Goal: Task Accomplishment & Management: Use online tool/utility

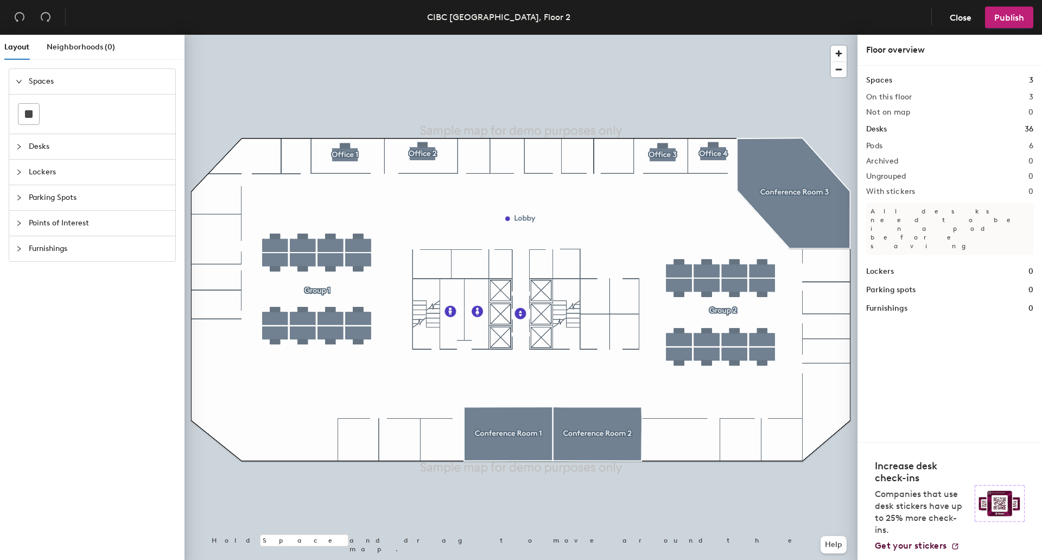
click at [15, 151] on div "Desks" at bounding box center [92, 146] width 166 height 25
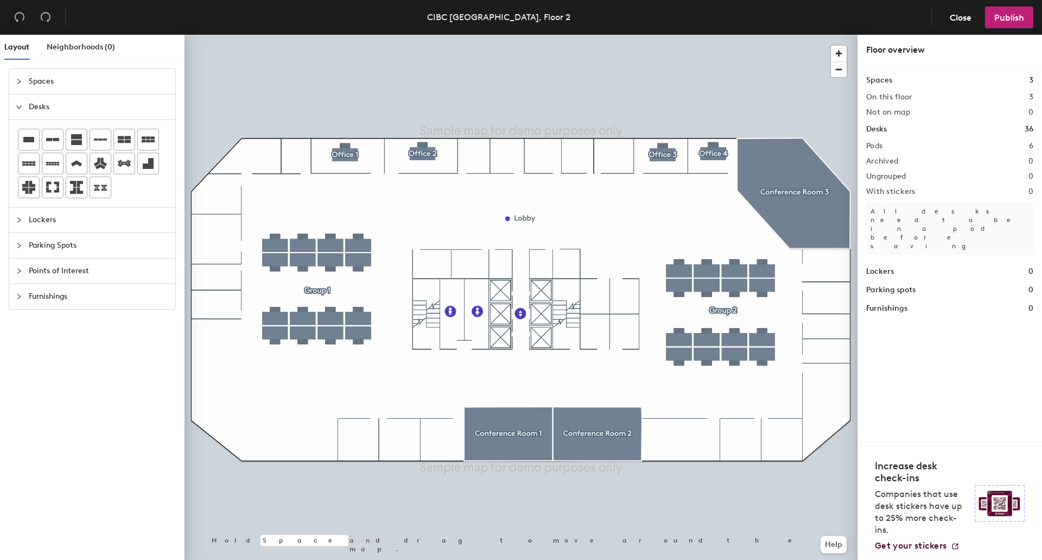
click at [21, 220] on icon "collapsed" at bounding box center [19, 220] width 7 height 7
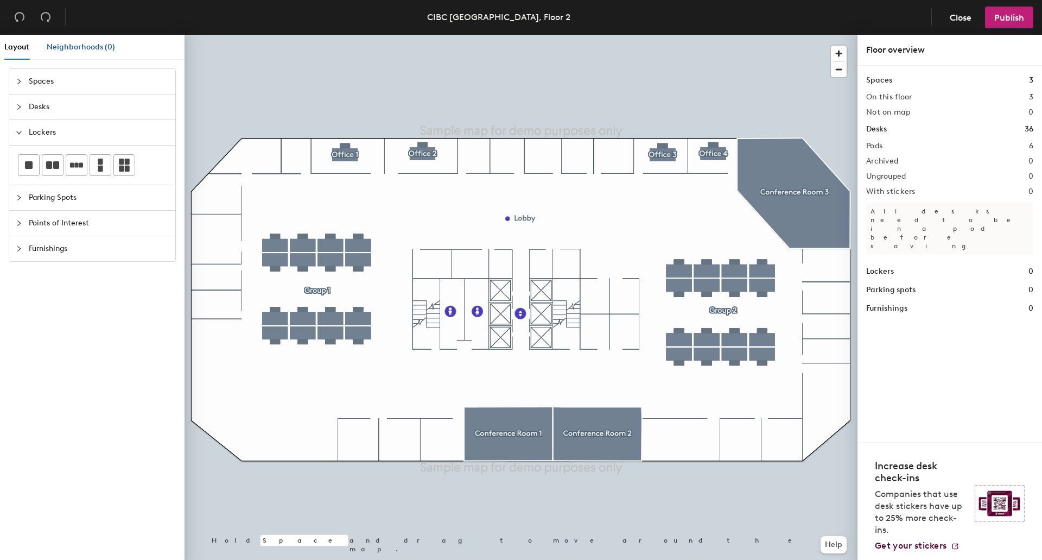
click at [62, 52] on div "Neighborhoods (0)" at bounding box center [81, 47] width 68 height 12
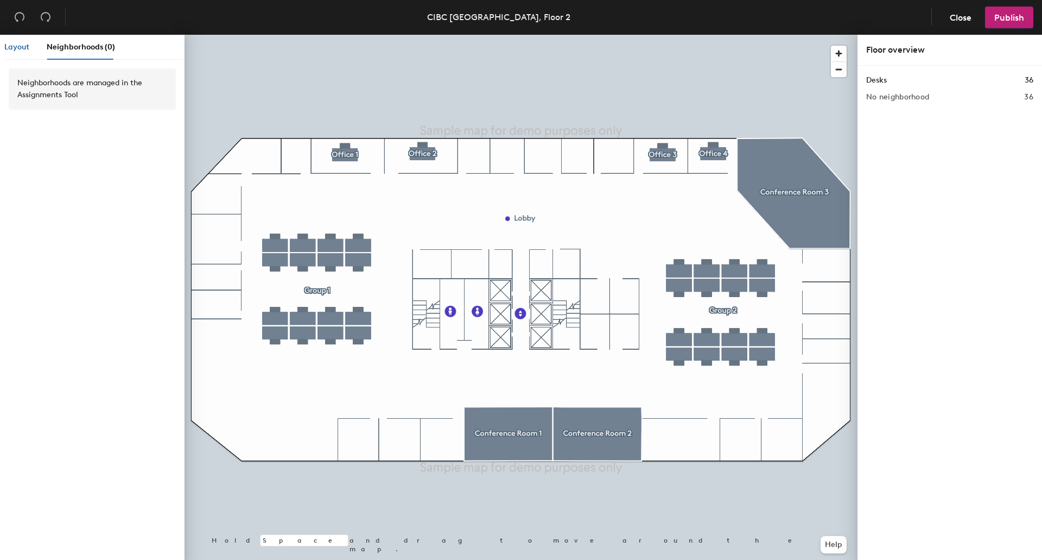
click at [10, 50] on span "Layout" at bounding box center [16, 46] width 25 height 9
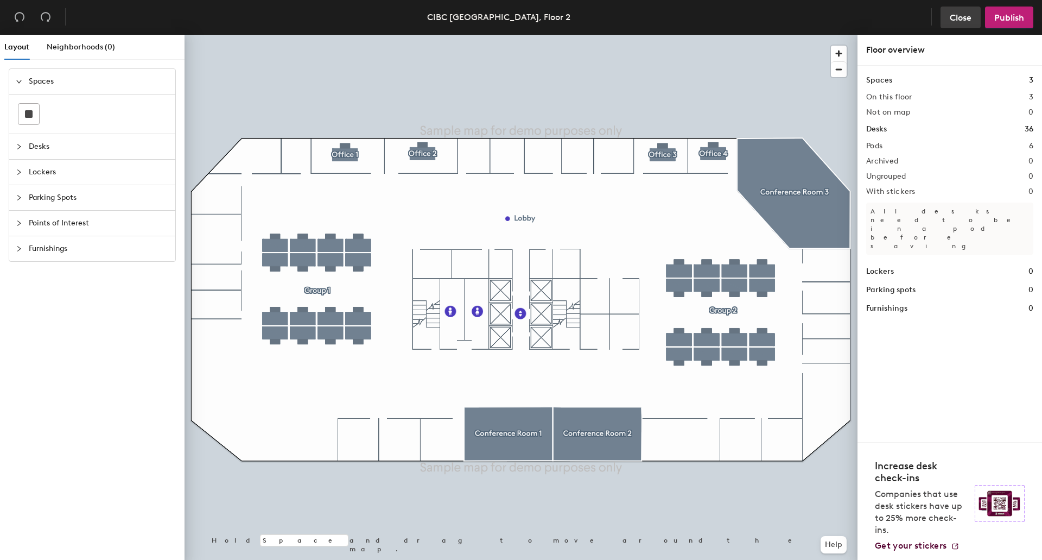
click at [962, 16] on span "Close" at bounding box center [961, 17] width 22 height 10
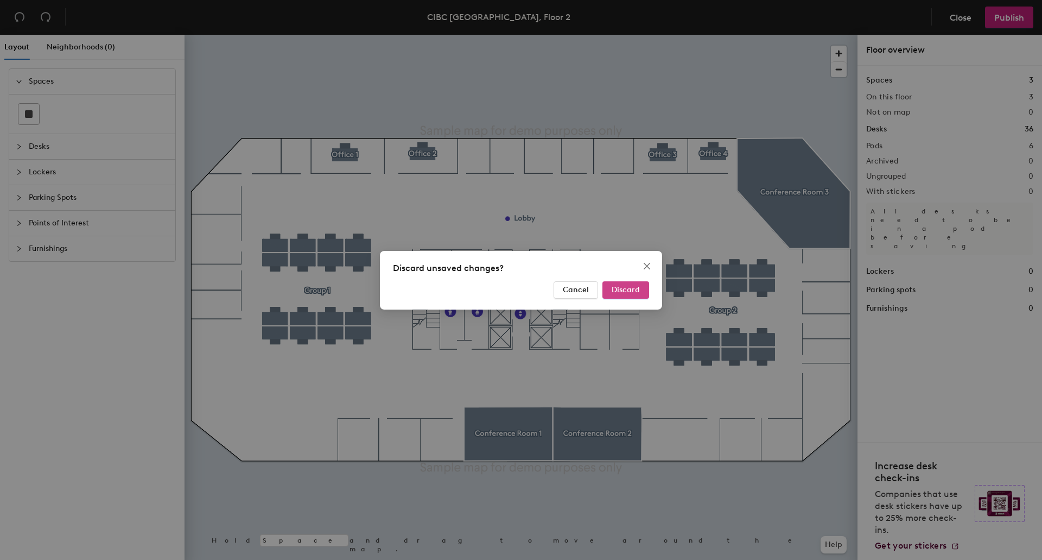
click at [625, 291] on span "Discard" at bounding box center [626, 289] width 28 height 9
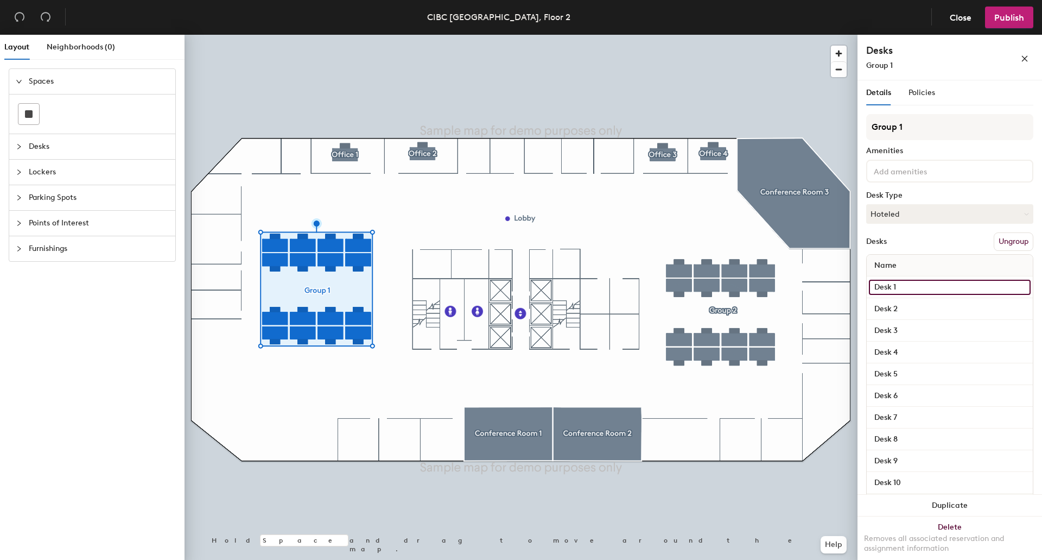
click at [904, 285] on input "Desk 1" at bounding box center [950, 287] width 162 height 15
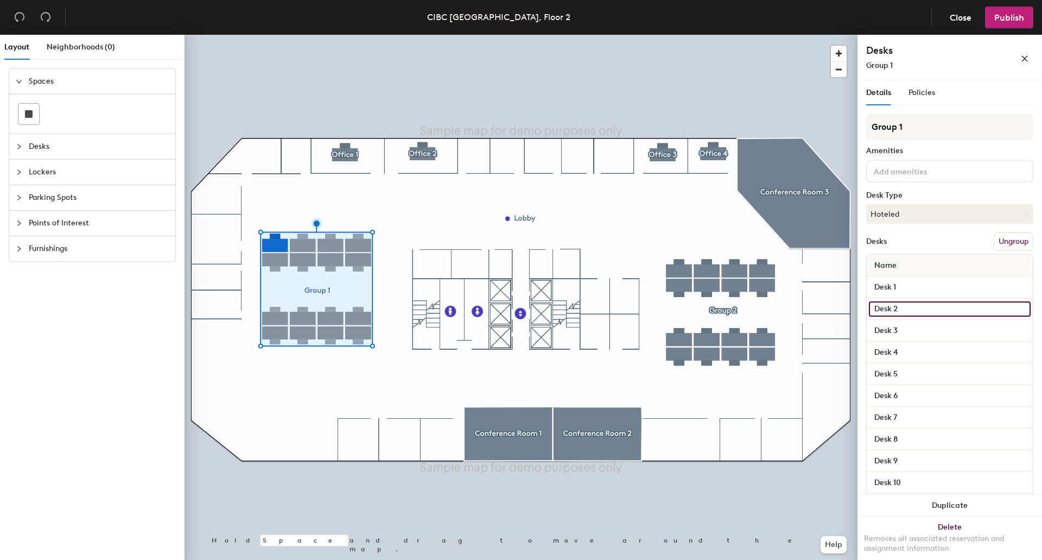
click at [912, 306] on input "Desk 2" at bounding box center [950, 308] width 162 height 15
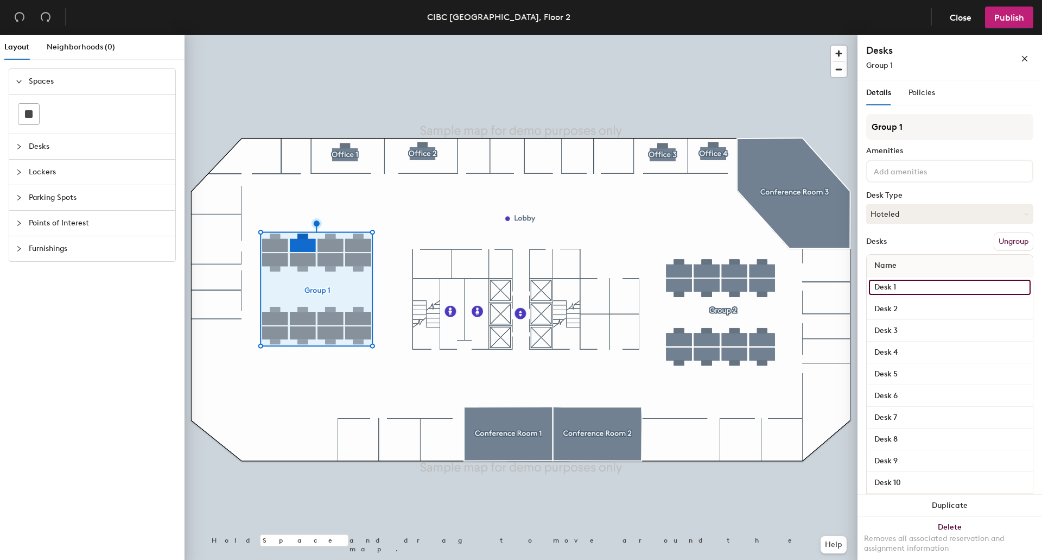
click at [913, 283] on input "Desk 1" at bounding box center [950, 287] width 162 height 15
click at [931, 233] on div "Desks Ungroup" at bounding box center [949, 241] width 167 height 18
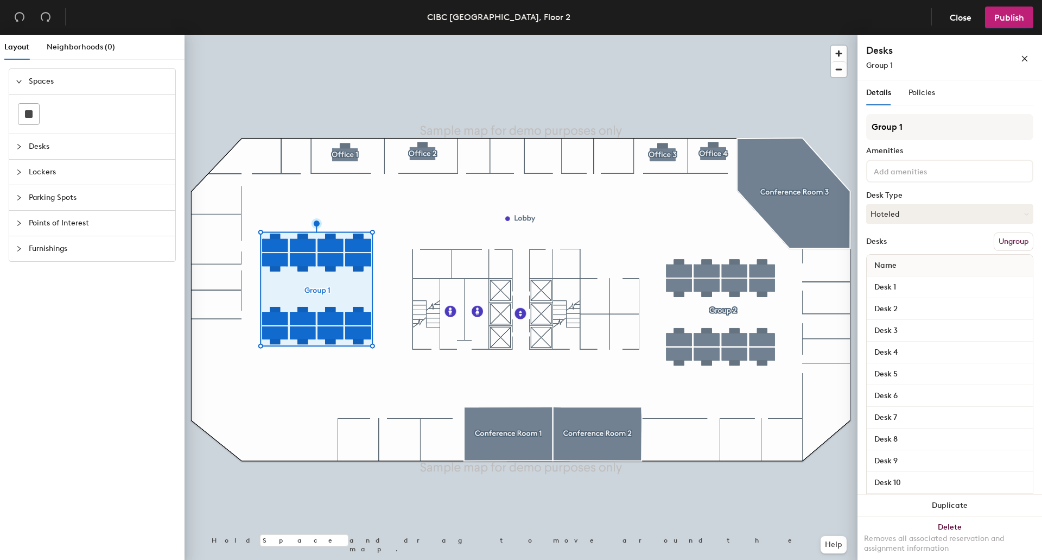
click at [941, 169] on input at bounding box center [921, 170] width 98 height 13
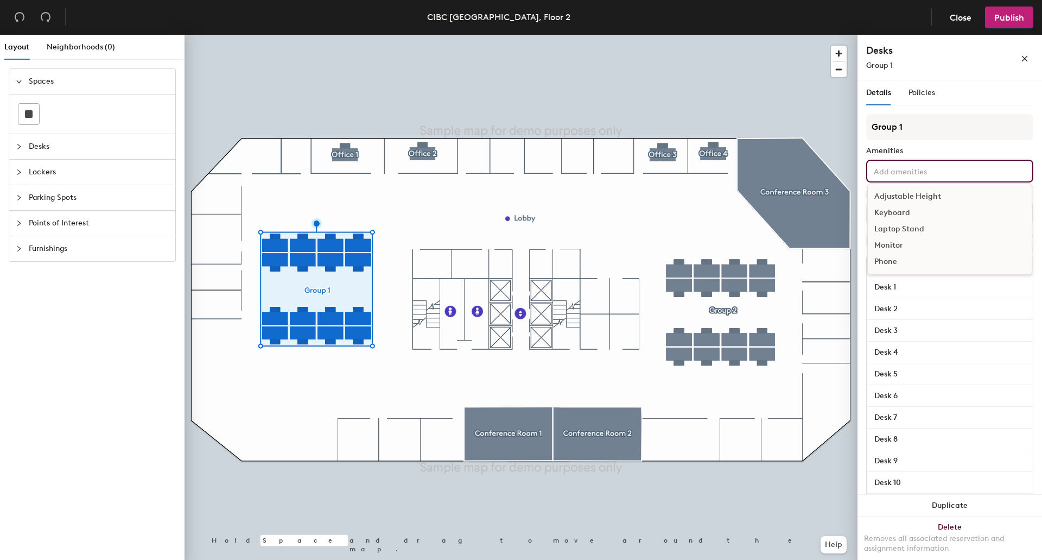
click at [959, 150] on div "Amenities" at bounding box center [949, 151] width 167 height 9
click at [940, 173] on input at bounding box center [921, 170] width 98 height 13
click at [938, 150] on div "Amenities" at bounding box center [949, 151] width 167 height 9
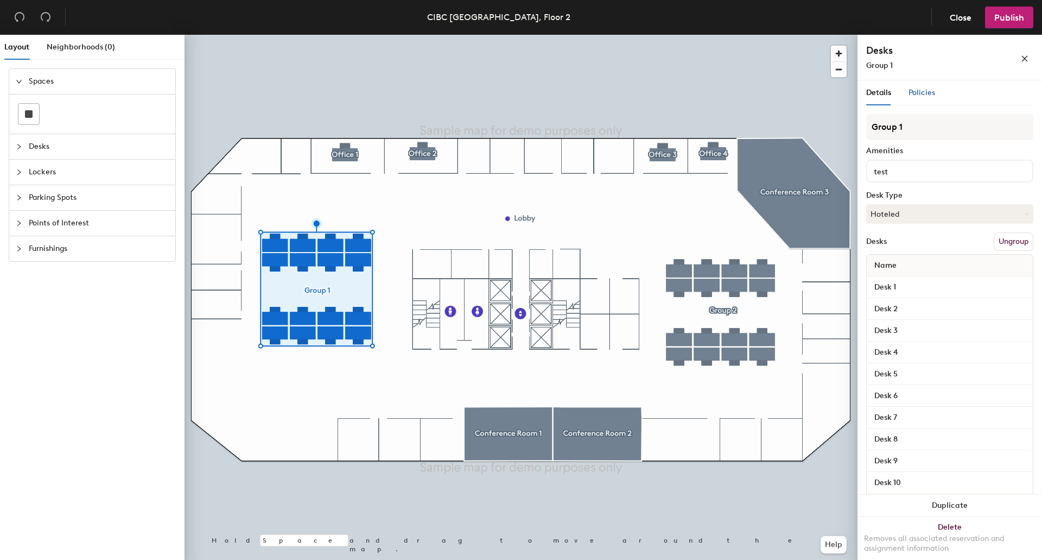
click at [926, 90] on span "Policies" at bounding box center [922, 92] width 27 height 9
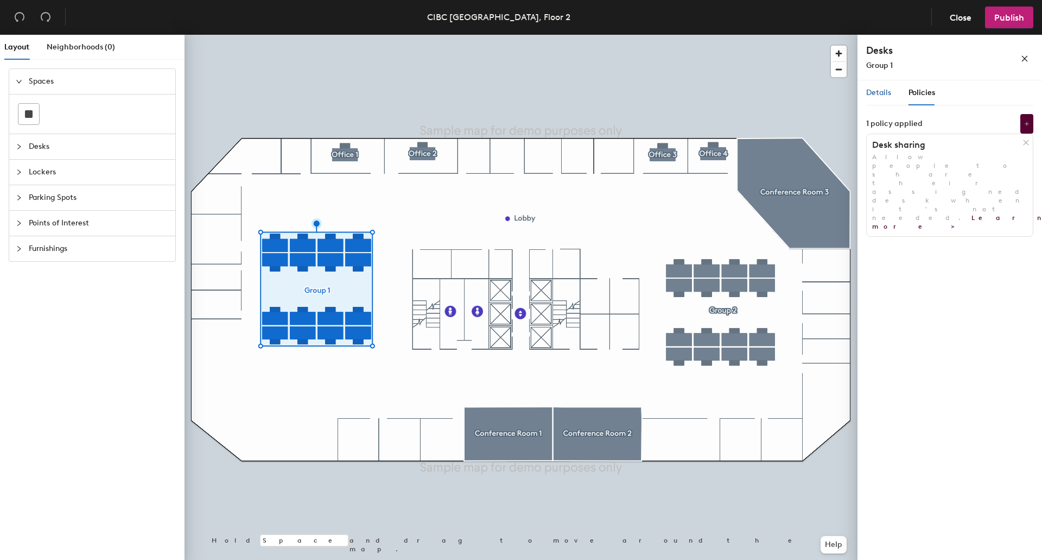
click at [880, 89] on span "Details" at bounding box center [878, 92] width 25 height 9
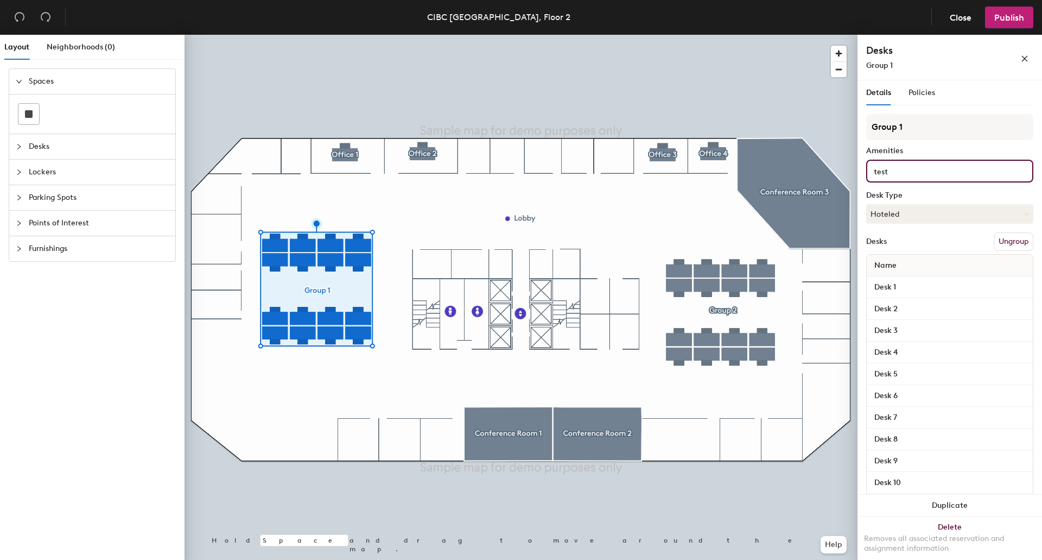
click at [838, 163] on div "Layout Neighborhoods (0) Spaces Desks Lockers Parking Spots Points of Interest …" at bounding box center [521, 299] width 1042 height 529
type input "t"
click at [939, 151] on div "Amenities" at bounding box center [949, 151] width 167 height 9
click at [20, 199] on icon "collapsed" at bounding box center [18, 197] width 3 height 5
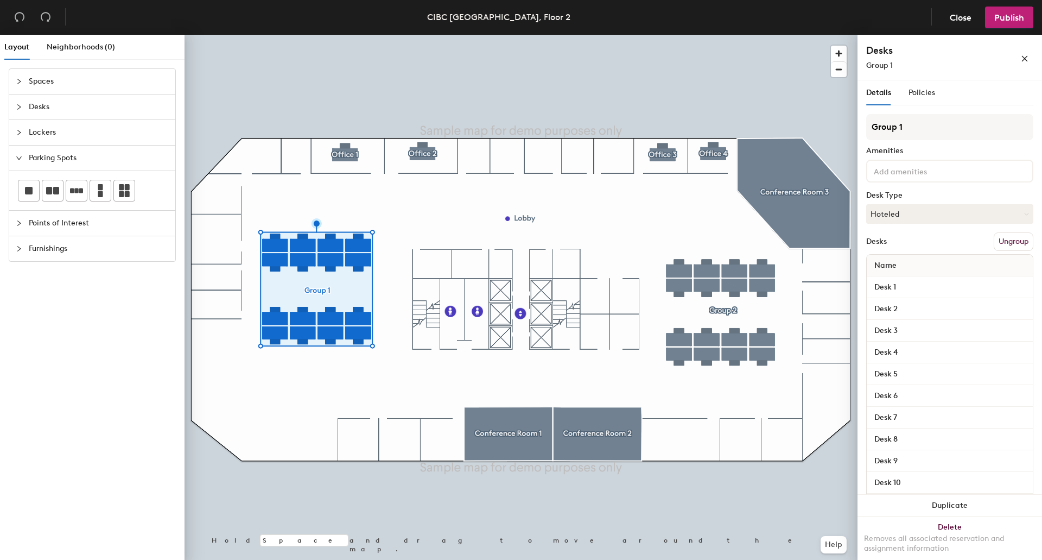
click at [16, 163] on div at bounding box center [22, 158] width 13 height 12
drag, startPoint x: 149, startPoint y: 197, endPoint x: 927, endPoint y: 88, distance: 786.0
click at [927, 88] on span "Policies" at bounding box center [922, 92] width 27 height 9
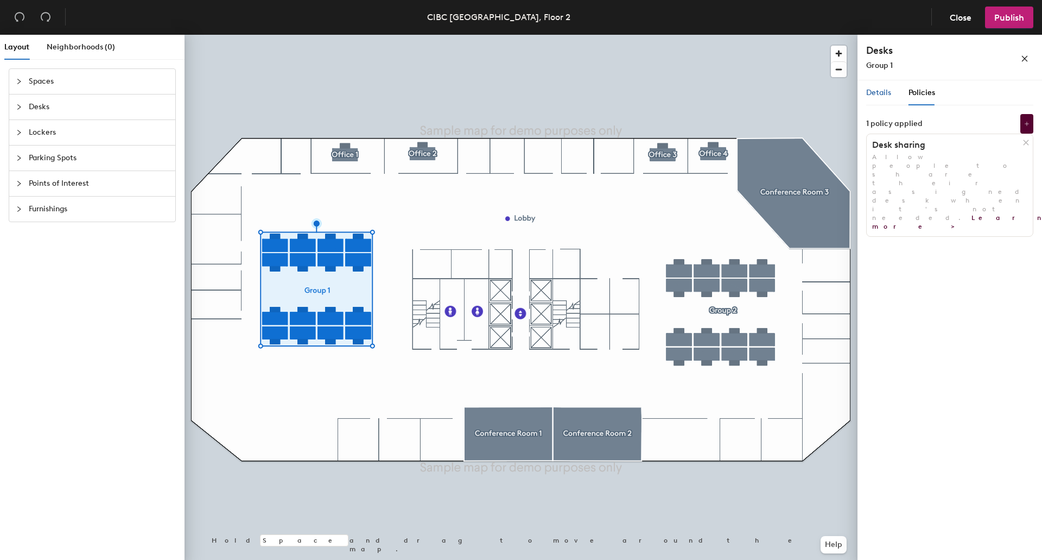
click at [890, 91] on span "Details" at bounding box center [878, 92] width 25 height 9
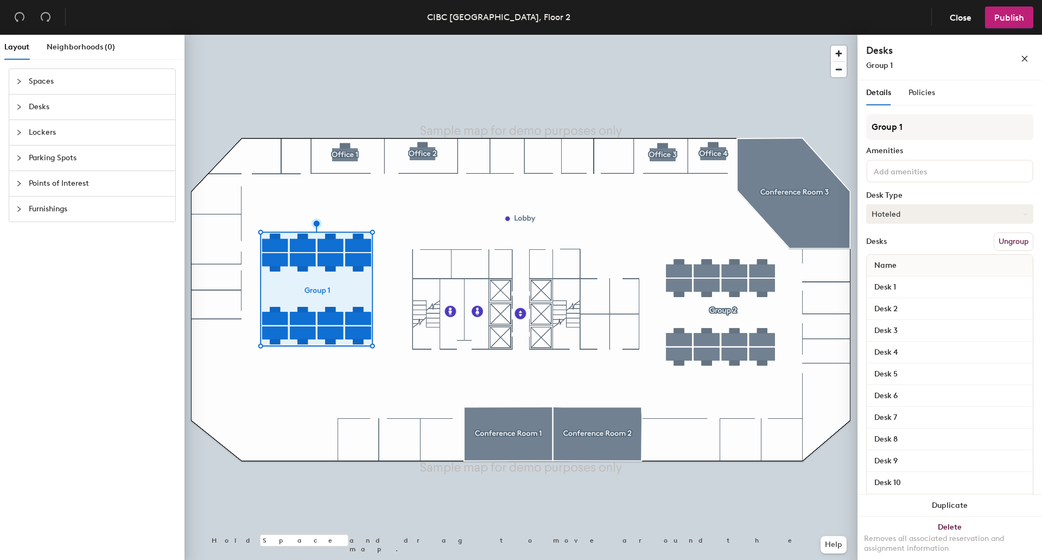
click at [966, 214] on button "Hoteled" at bounding box center [949, 214] width 167 height 20
click at [937, 232] on div "Desks Ungroup" at bounding box center [949, 241] width 167 height 18
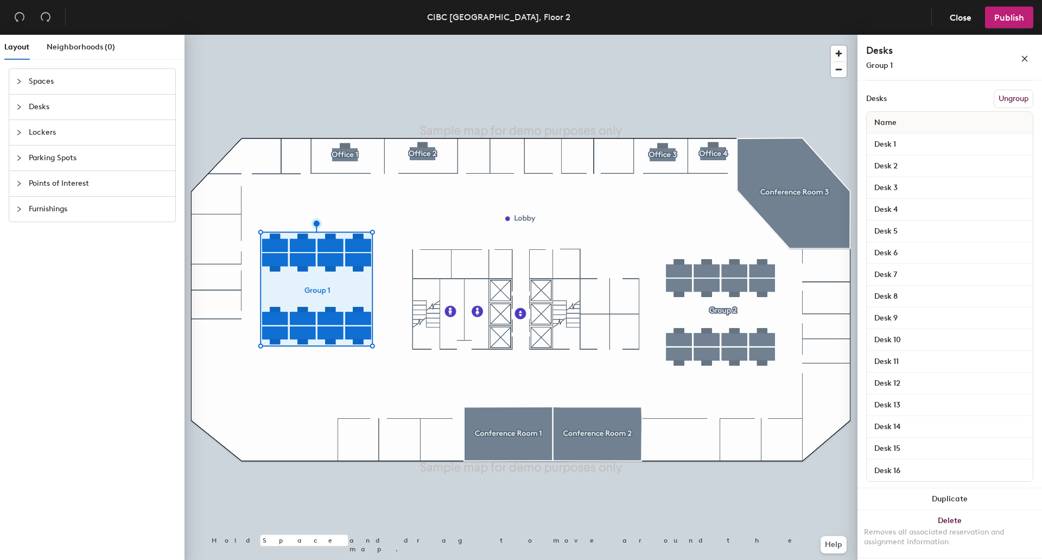
scroll to position [145, 0]
click at [894, 395] on input "Desk 13" at bounding box center [950, 402] width 162 height 15
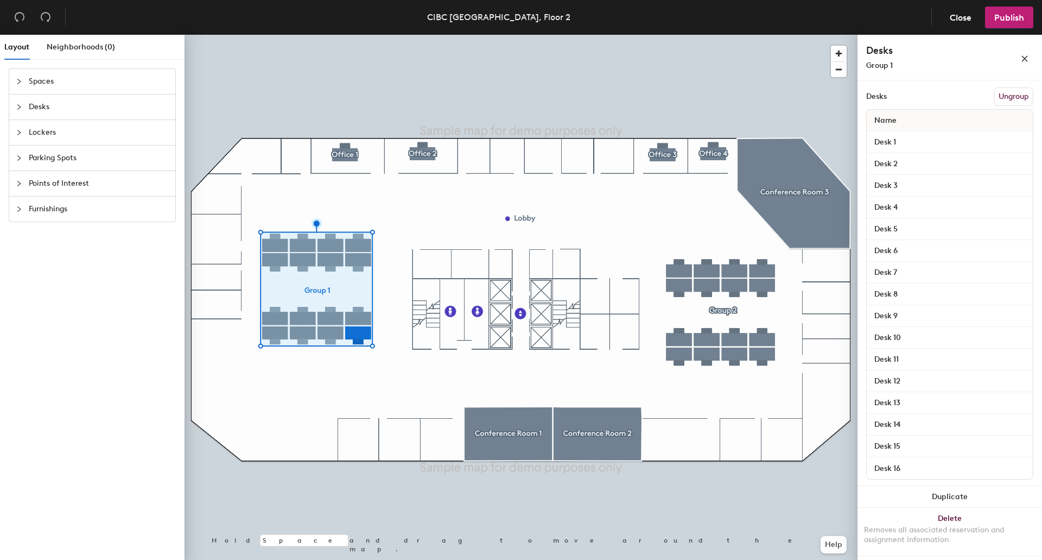
click at [858, 397] on div "Details Policies Group 1 Amenities Desk Type Hoteled Desks Ungroup Name Desk 1 …" at bounding box center [950, 322] width 185 height 484
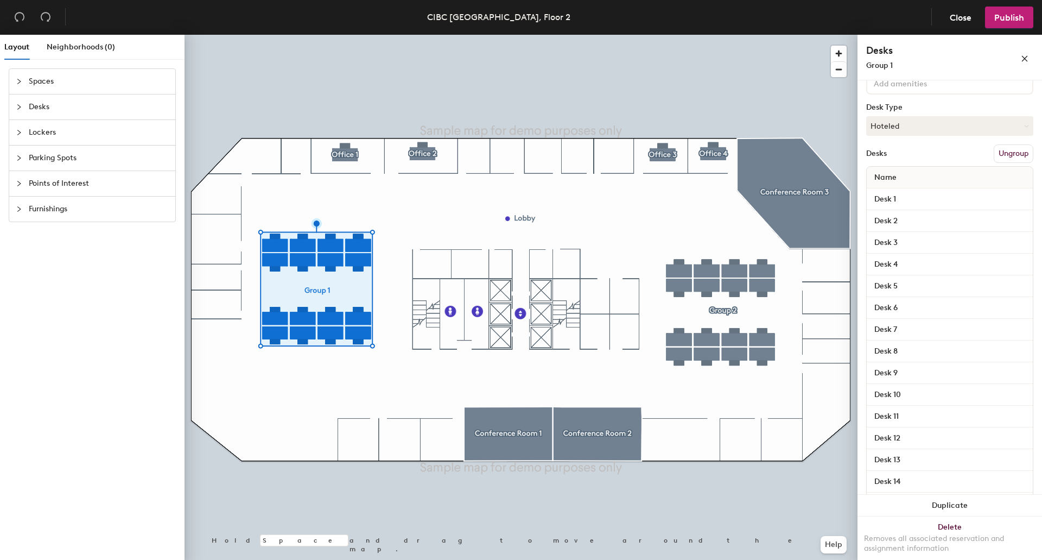
scroll to position [0, 0]
click at [924, 87] on div "Policies" at bounding box center [922, 93] width 27 height 12
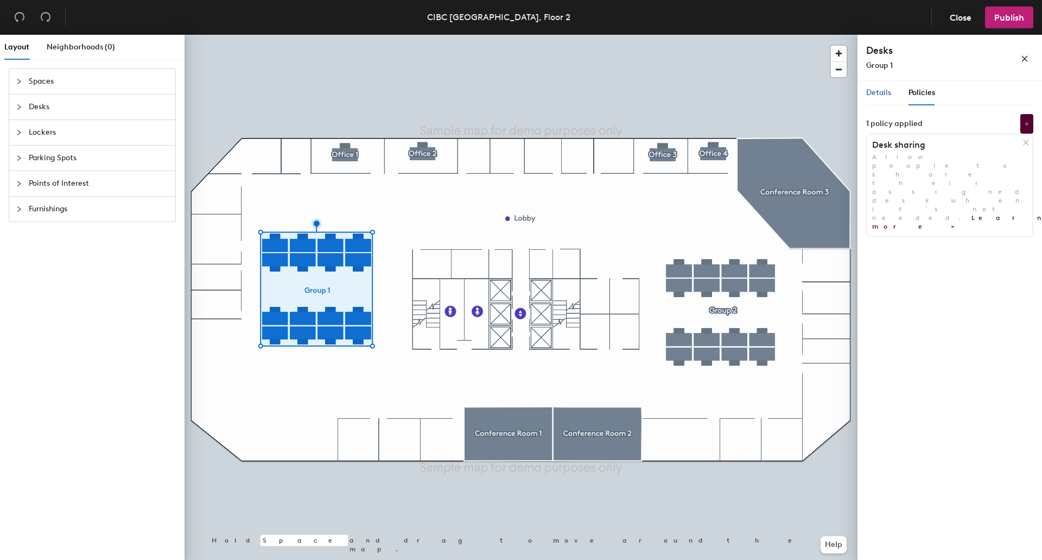
click at [876, 96] on span "Details" at bounding box center [878, 92] width 25 height 9
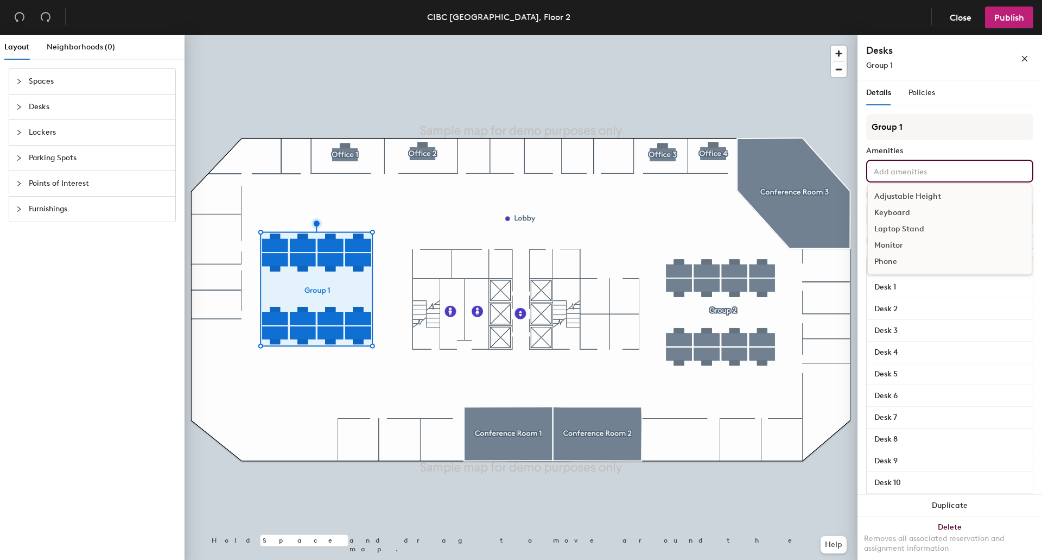
click at [919, 169] on input at bounding box center [921, 170] width 98 height 13
click at [862, 164] on div "Details Policies Group 1 Amenities Adjustable Height Keyboard Laptop Stand Moni…" at bounding box center [950, 322] width 185 height 484
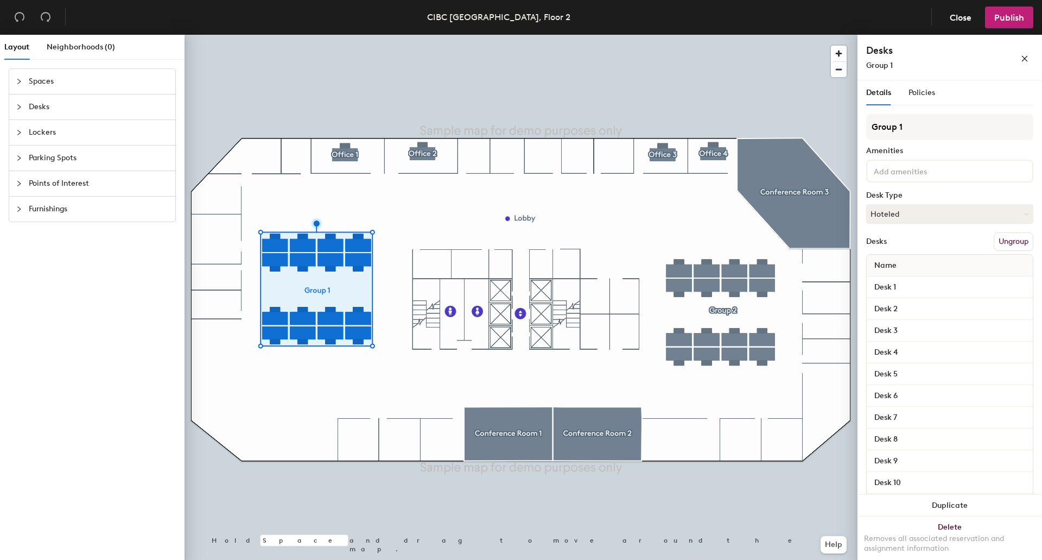
click at [1003, 241] on button "Ungroup" at bounding box center [1014, 241] width 40 height 18
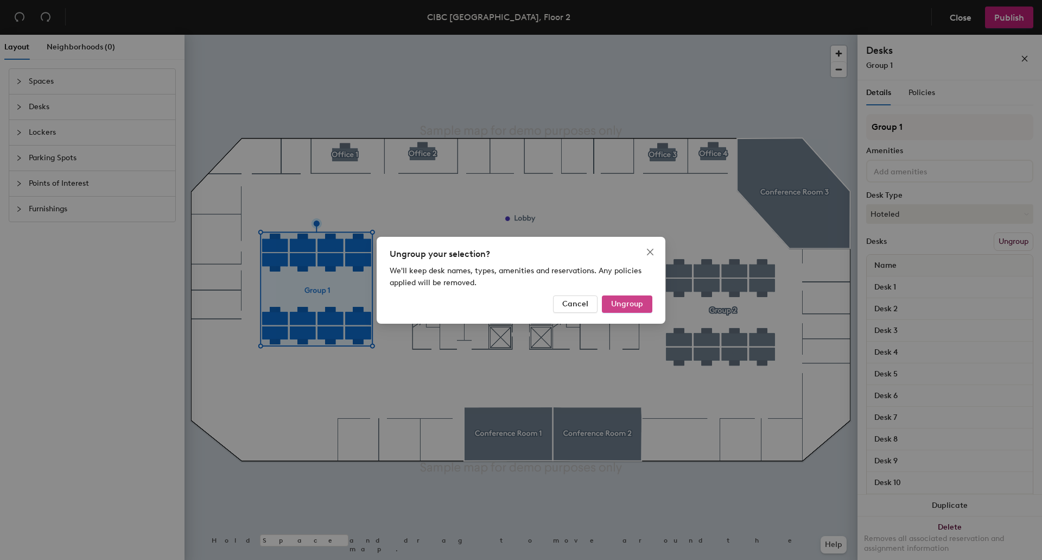
click at [624, 301] on span "Ungroup" at bounding box center [627, 303] width 32 height 9
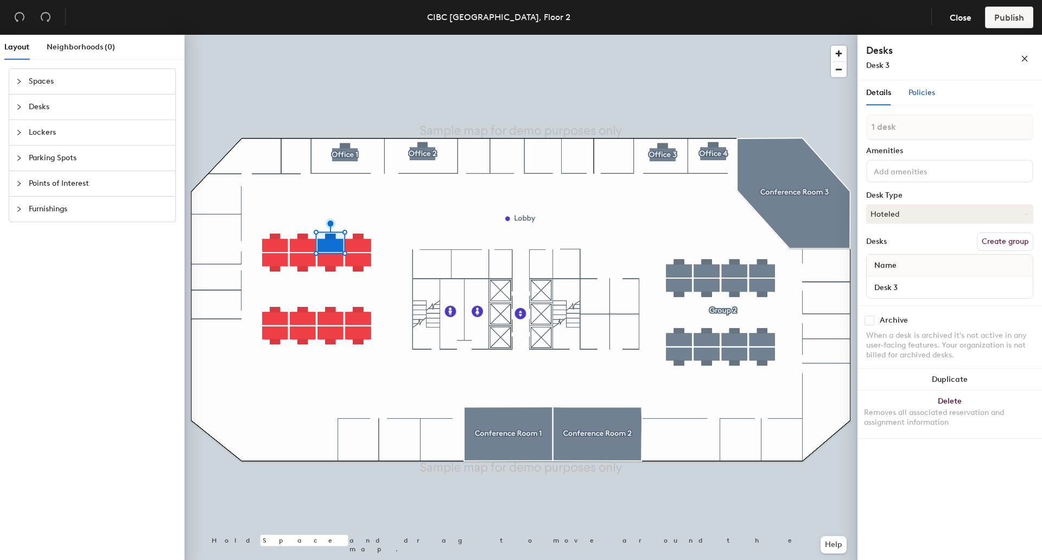
click at [931, 92] on span "Policies" at bounding box center [922, 92] width 27 height 9
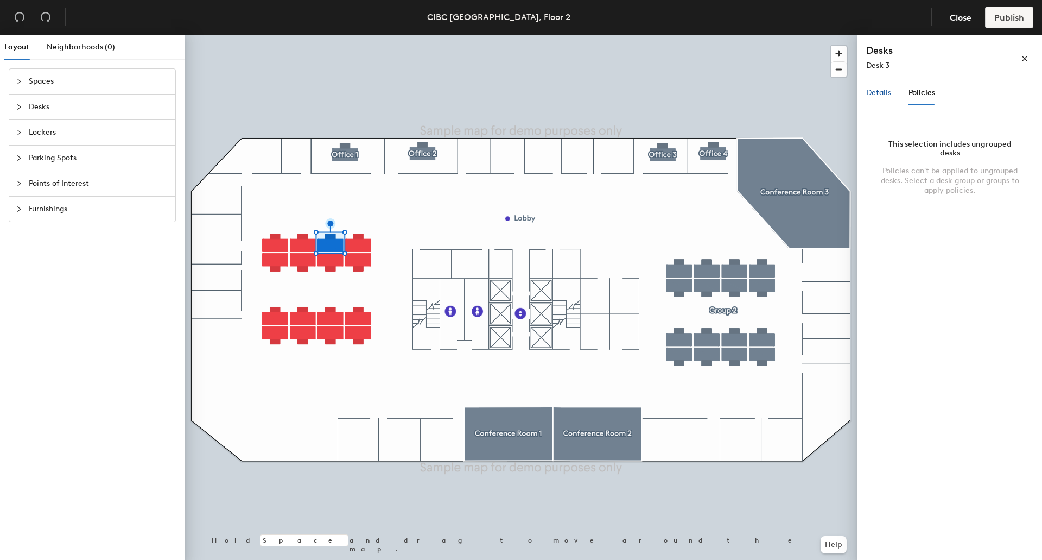
click at [891, 91] on span "Details" at bounding box center [878, 92] width 25 height 9
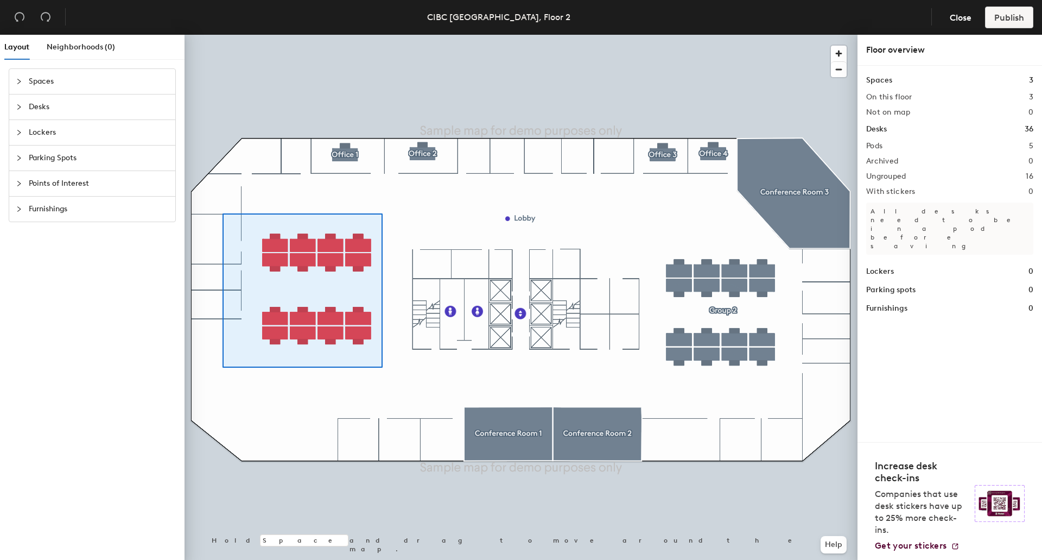
click at [223, 35] on div at bounding box center [521, 35] width 673 height 0
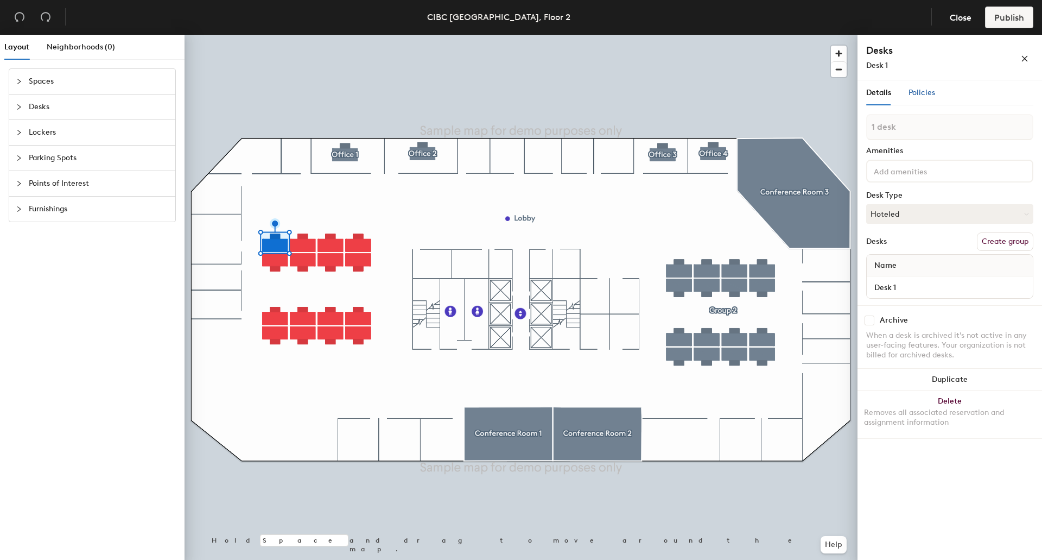
click at [925, 97] on span "Policies" at bounding box center [922, 92] width 27 height 9
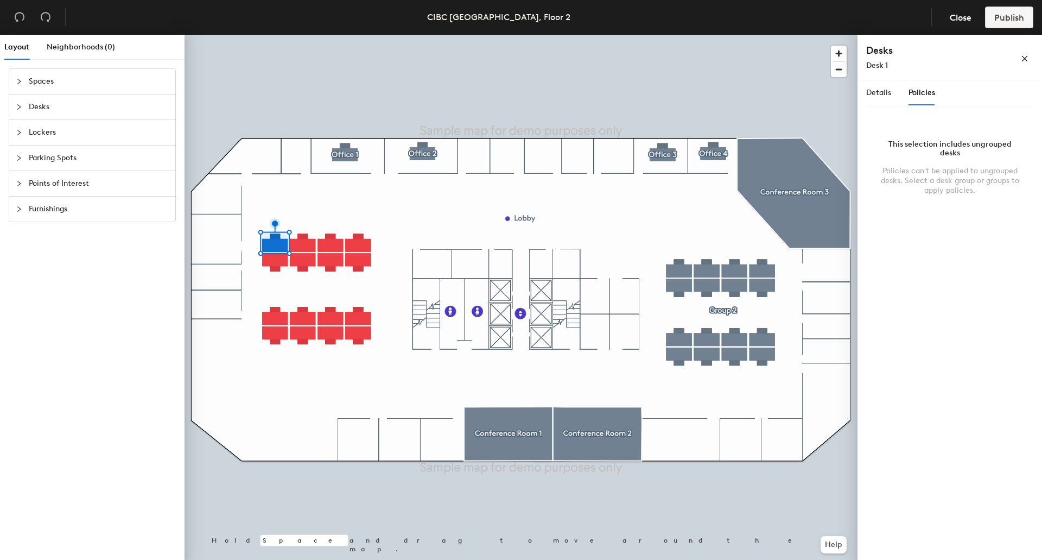
click at [893, 90] on div "Details Policies" at bounding box center [900, 92] width 69 height 25
click at [876, 94] on span "Details" at bounding box center [878, 92] width 25 height 9
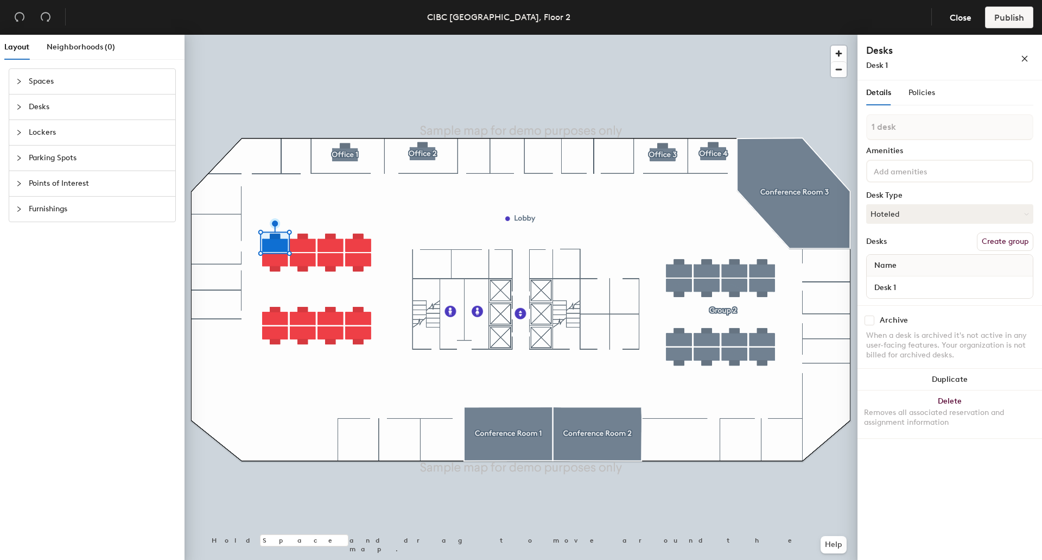
click at [928, 179] on div at bounding box center [949, 171] width 167 height 23
type input "L"
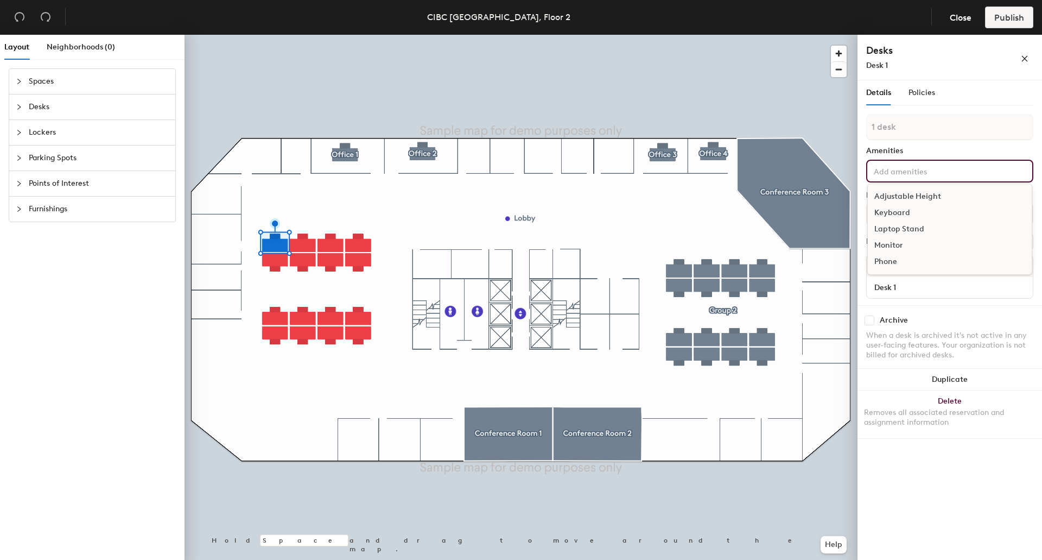
click at [911, 200] on div "Adjustable Height" at bounding box center [950, 196] width 164 height 16
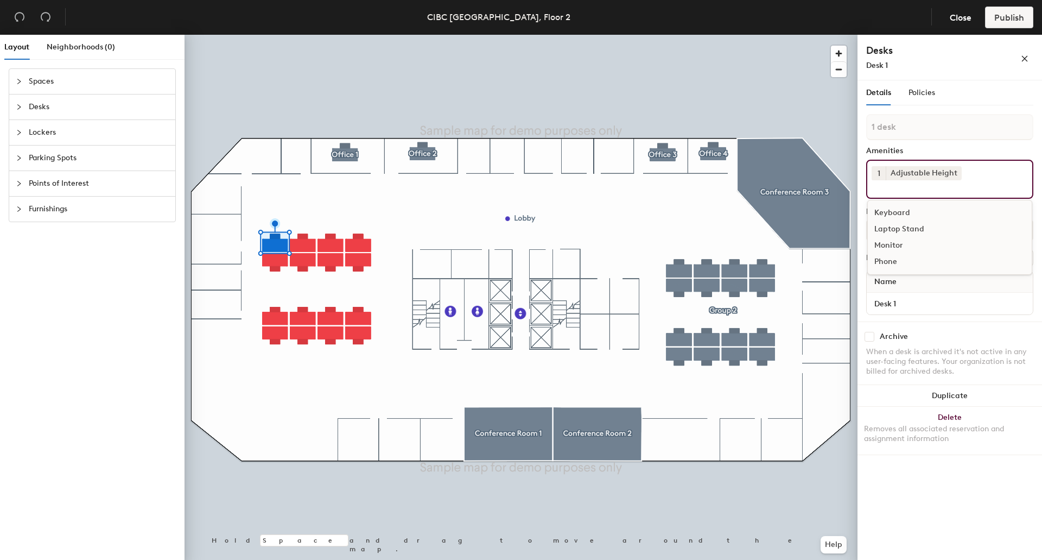
click at [876, 170] on button "1" at bounding box center [879, 173] width 14 height 14
click at [952, 173] on icon at bounding box center [956, 173] width 8 height 8
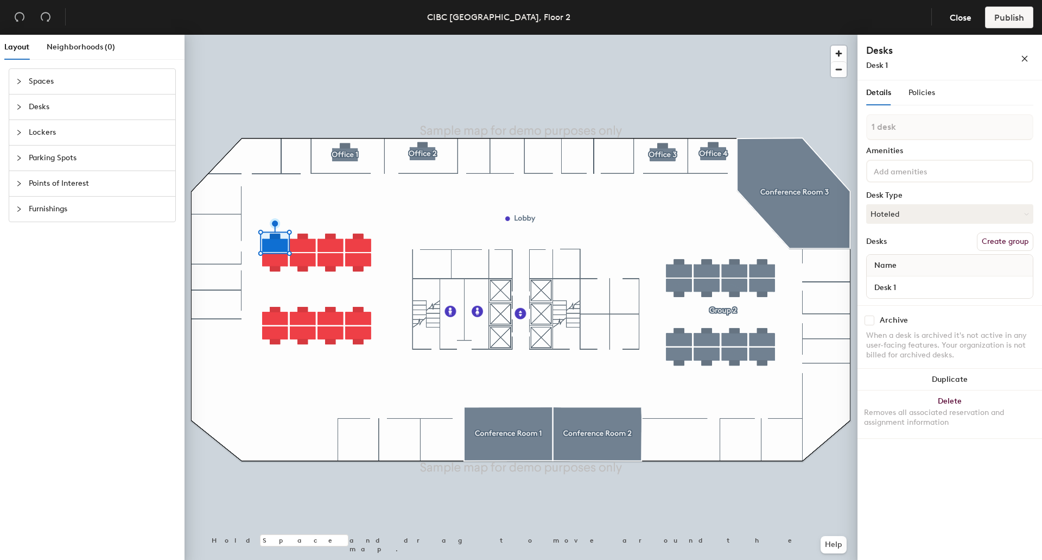
click at [947, 173] on input at bounding box center [921, 170] width 98 height 13
click at [22, 81] on div at bounding box center [22, 81] width 13 height 12
click at [907, 169] on input at bounding box center [921, 170] width 98 height 13
type input "[PERSON_NAME]"
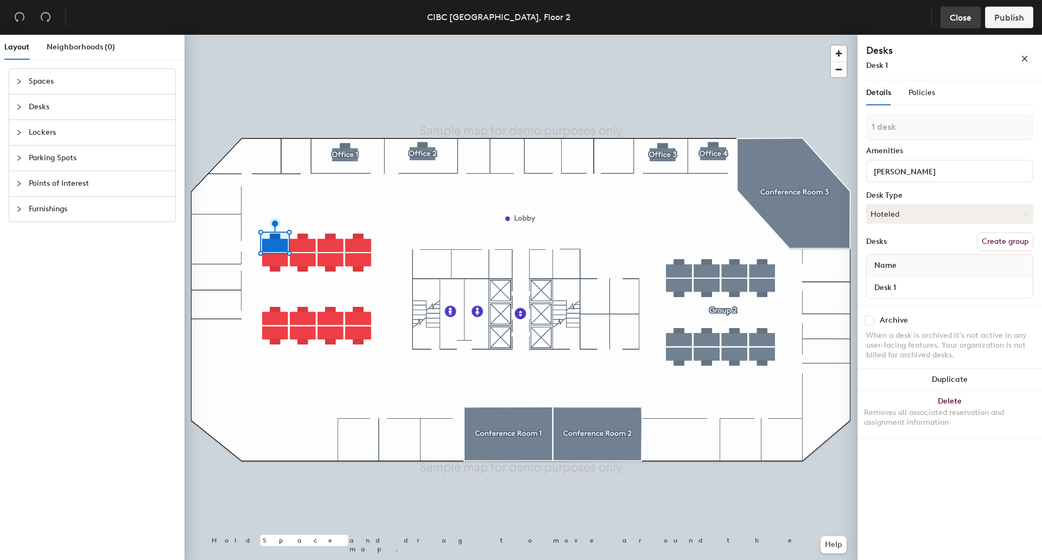
click at [960, 14] on span "Close" at bounding box center [961, 17] width 22 height 10
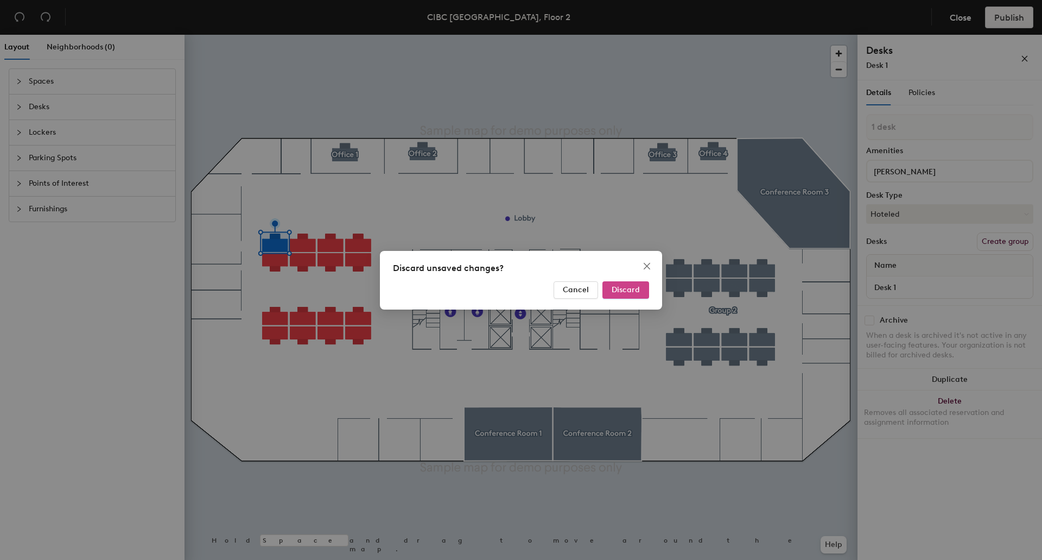
click at [628, 289] on span "Discard" at bounding box center [626, 289] width 28 height 9
